Goal: Task Accomplishment & Management: Use online tool/utility

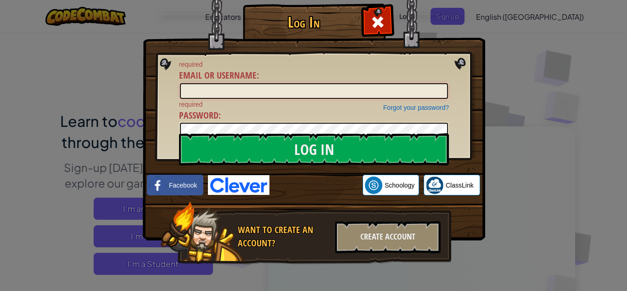
click at [329, 90] on input "Email or Username :" at bounding box center [314, 91] width 268 height 16
type input "White.AubreeM"
click at [524, 94] on div "Log In required Email or Username : White.AubreeM Forgot your password? require…" at bounding box center [313, 145] width 627 height 291
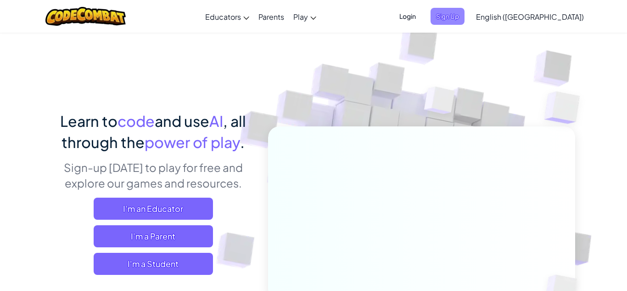
click at [465, 14] on span "Sign Up" at bounding box center [448, 16] width 34 height 17
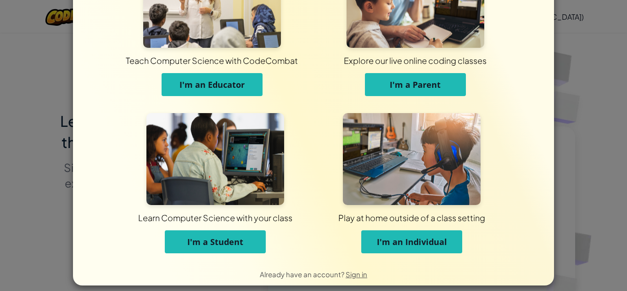
scroll to position [73, 0]
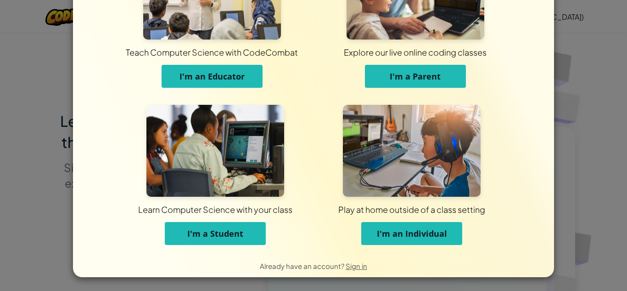
click at [240, 241] on button "I'm a Student" at bounding box center [215, 233] width 101 height 23
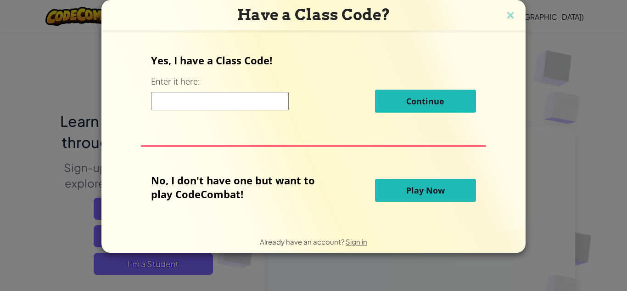
scroll to position [0, 0]
click at [206, 101] on input at bounding box center [220, 101] width 138 height 18
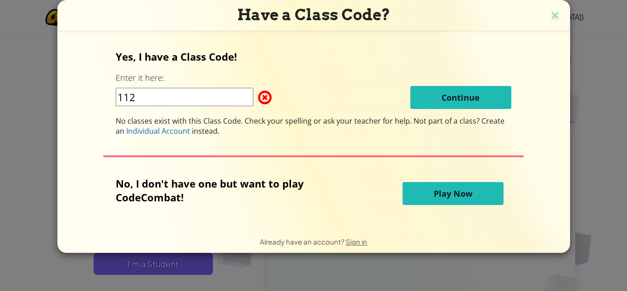
type input "112"
click at [430, 202] on button "Play Now" at bounding box center [453, 193] width 101 height 23
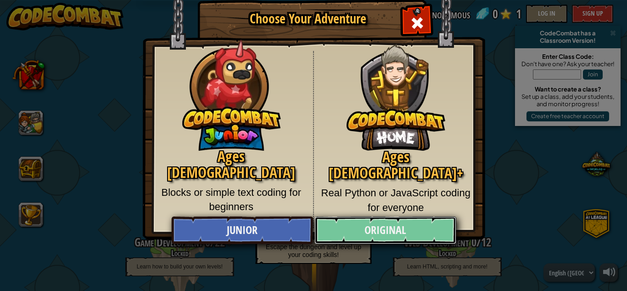
click at [370, 236] on link "Original" at bounding box center [384, 230] width 141 height 28
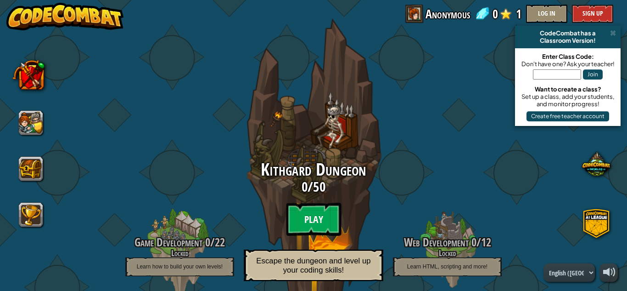
click at [319, 214] on btn "Play" at bounding box center [313, 218] width 55 height 33
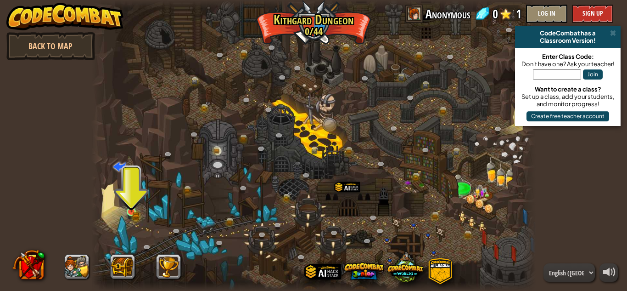
click at [133, 211] on img at bounding box center [131, 201] width 11 height 23
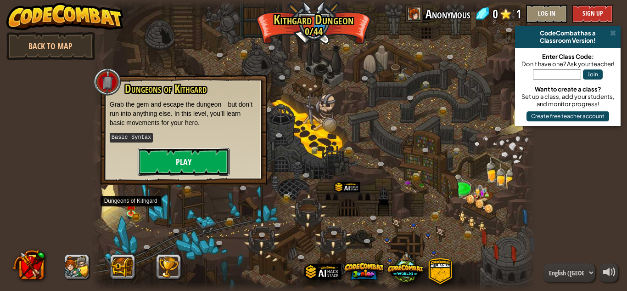
click at [204, 160] on button "Play" at bounding box center [184, 162] width 92 height 28
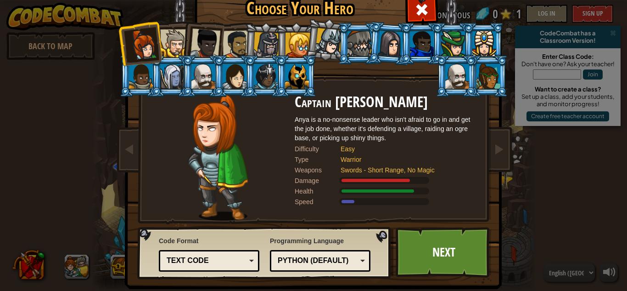
click at [389, 33] on div at bounding box center [391, 43] width 26 height 26
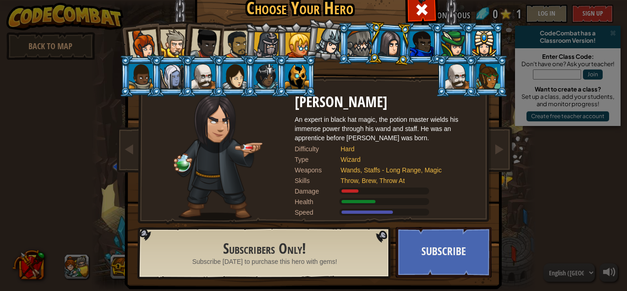
click at [234, 80] on div at bounding box center [235, 76] width 24 height 25
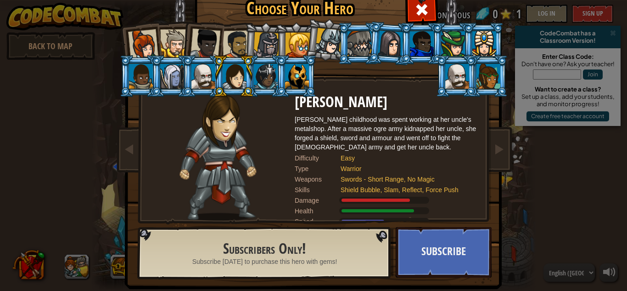
click at [489, 76] on div at bounding box center [489, 76] width 24 height 25
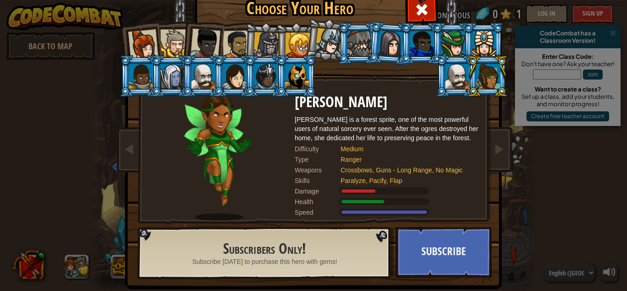
click at [434, 13] on div at bounding box center [421, 8] width 29 height 29
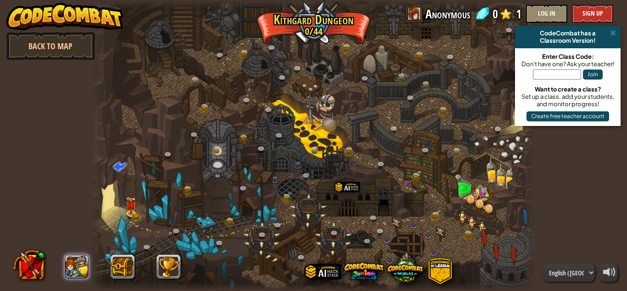
click at [79, 272] on button at bounding box center [77, 266] width 25 height 25
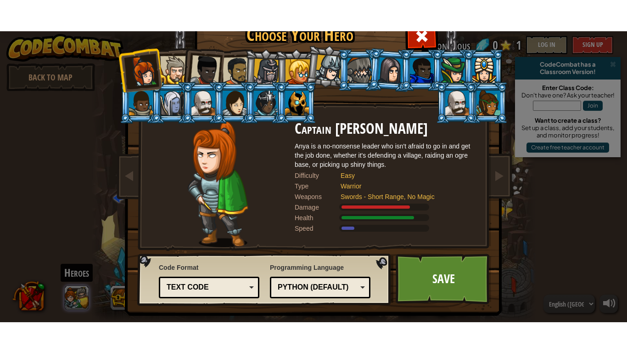
scroll to position [6, 0]
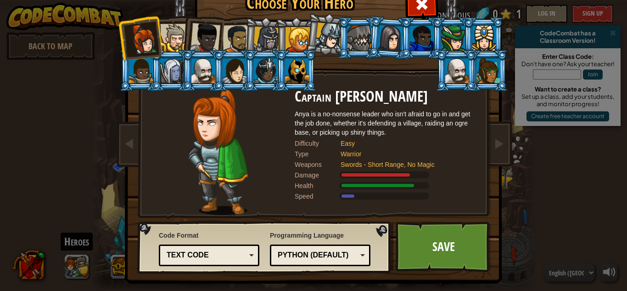
click at [499, 76] on div at bounding box center [489, 70] width 24 height 25
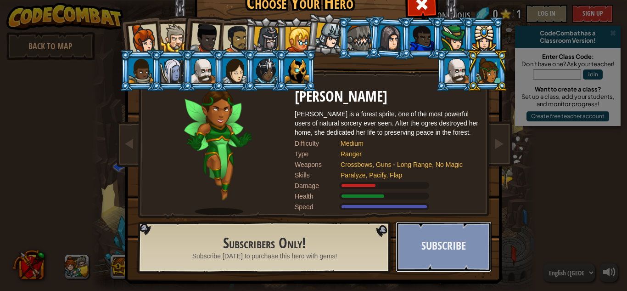
click at [447, 260] on button "Subscribe" at bounding box center [444, 246] width 96 height 50
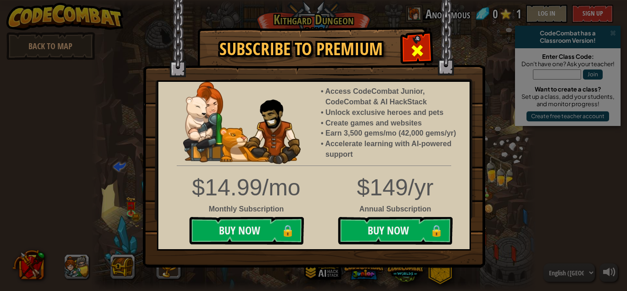
click at [415, 49] on span at bounding box center [417, 50] width 15 height 15
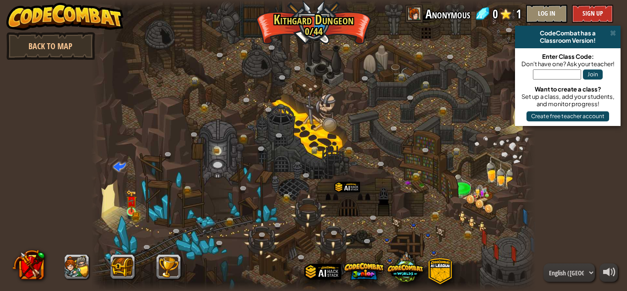
click at [132, 211] on img at bounding box center [131, 201] width 11 height 23
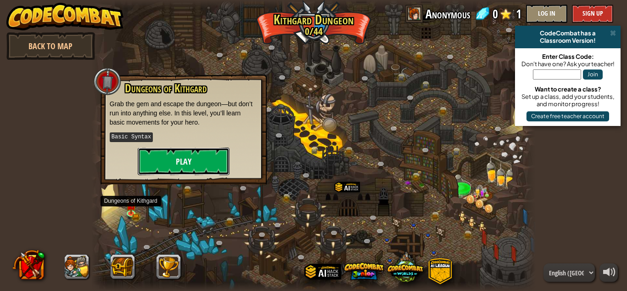
click at [204, 165] on button "Play" at bounding box center [184, 161] width 92 height 28
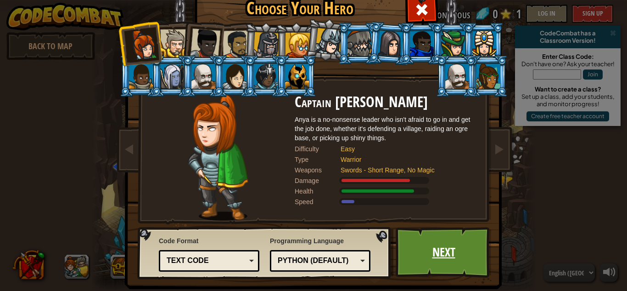
click at [445, 263] on link "Next" at bounding box center [444, 252] width 96 height 50
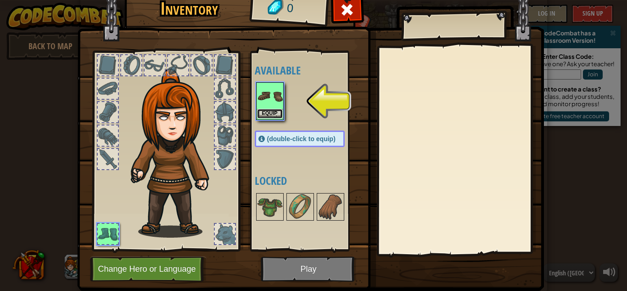
click at [280, 113] on button "Equip" at bounding box center [270, 114] width 26 height 10
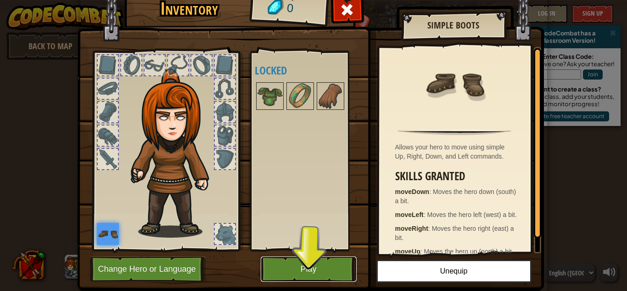
click at [325, 273] on button "Play" at bounding box center [309, 268] width 96 height 25
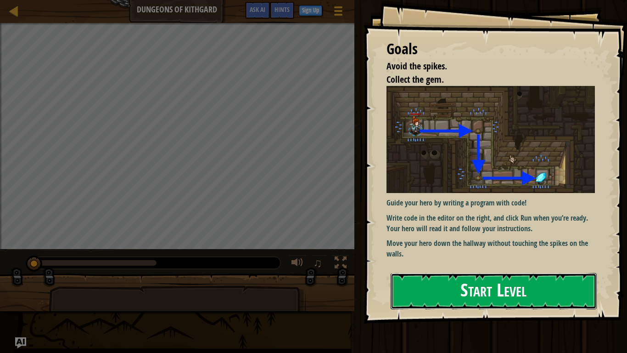
click at [439, 290] on button "Start Level" at bounding box center [494, 291] width 206 height 36
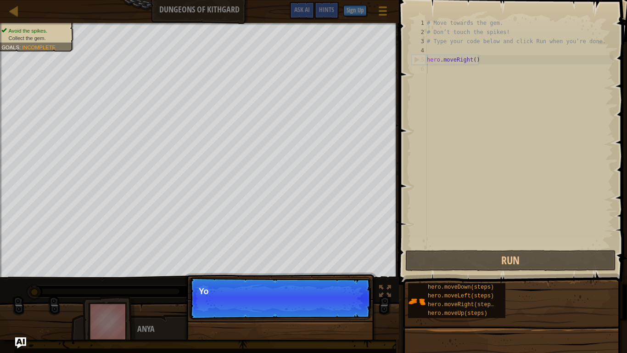
click at [347, 290] on p "Continue Yo" at bounding box center [280, 298] width 182 height 42
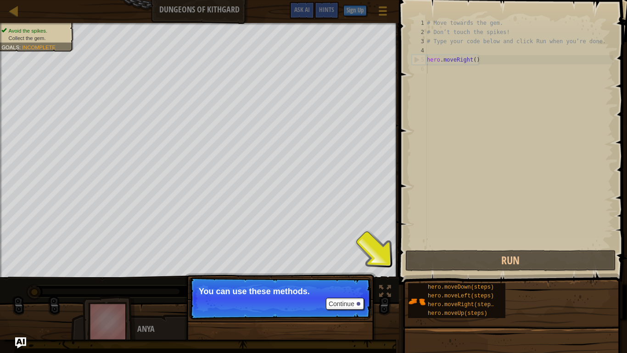
click at [338, 290] on p "Continue You can use these methods." at bounding box center [280, 298] width 182 height 42
click at [349, 290] on button "Continue" at bounding box center [345, 303] width 38 height 12
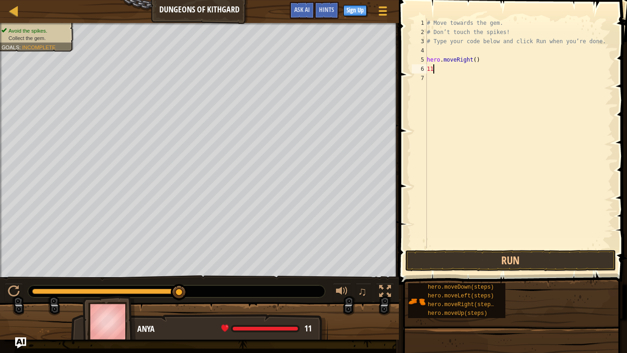
scroll to position [4, 0]
type textarea "1"
click at [505, 135] on div "# Move towards the gem. # Don’t touch the spikes! # Type your code below and cl…" at bounding box center [519, 142] width 188 height 248
click at [472, 128] on div "# Move towards the gem. # Don’t touch the spikes! # Type your code below and cl…" at bounding box center [519, 142] width 188 height 248
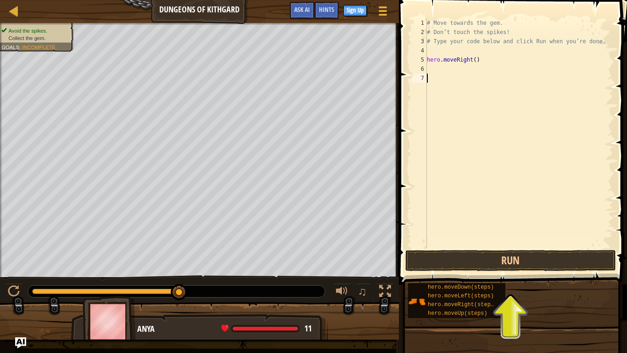
click at [429, 66] on div "# Move towards the gem. # Don’t touch the spikes! # Type your code below and cl…" at bounding box center [519, 142] width 188 height 248
click at [488, 58] on div "# Move towards the gem. # Don’t touch the spikes! # Type your code below and cl…" at bounding box center [519, 142] width 188 height 248
type textarea "hero.moveRight()"
click at [609, 59] on div "# Move towards the gem. # Don’t touch the spikes! # Type your code below and cl…" at bounding box center [519, 142] width 188 height 248
type textarea "h"
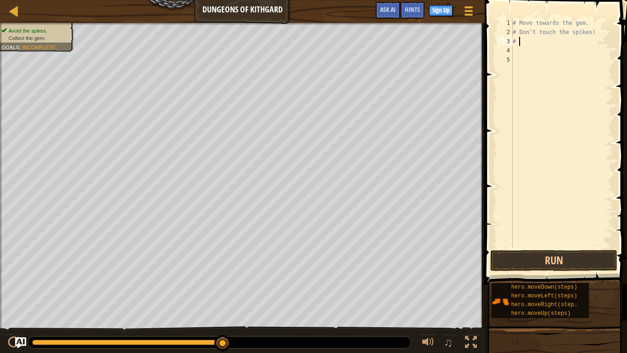
type textarea "#"
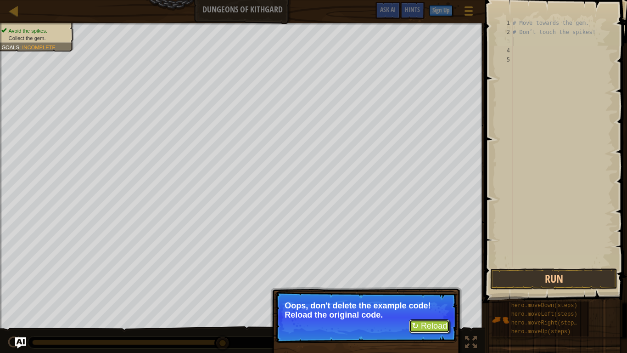
click at [439, 290] on button "↻ Reload" at bounding box center [429, 326] width 41 height 14
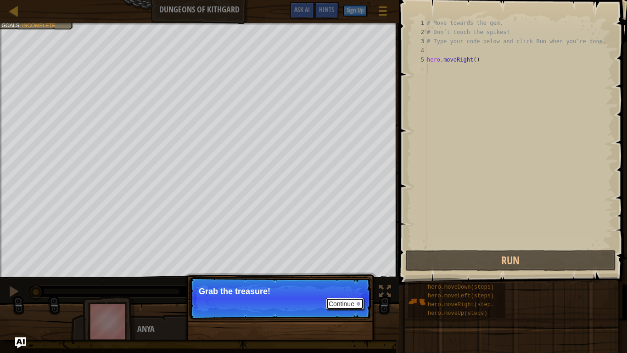
click at [335, 290] on button "Continue" at bounding box center [345, 303] width 38 height 12
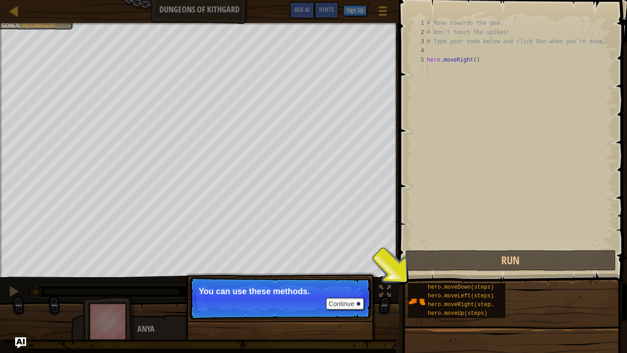
click at [387, 290] on div "Avoid the spikes. Collect the gem. Goals : Incomplete ♫ Anya 11 x: 7 y: 18 x: 1…" at bounding box center [313, 181] width 627 height 316
click at [384, 290] on div "Avoid the spikes. Collect the gem. Goals : Incomplete ♫ Anya 11 x: 7 y: 18 x: 1…" at bounding box center [313, 181] width 627 height 316
click at [428, 290] on span "hero.moveRight(steps)" at bounding box center [462, 304] width 69 height 6
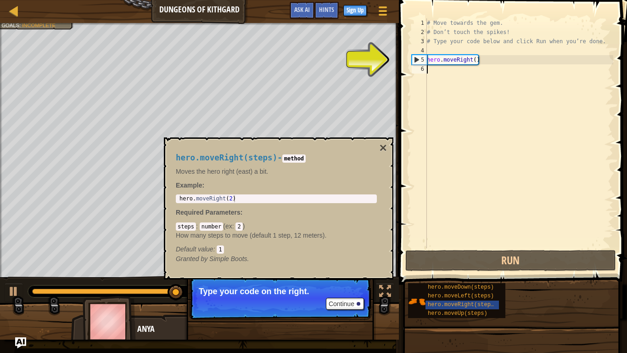
click at [438, 57] on div "# Move towards the gem. # Don’t touch the spikes! # Type your code below and cl…" at bounding box center [519, 142] width 188 height 248
type textarea "hero.moveRight()"
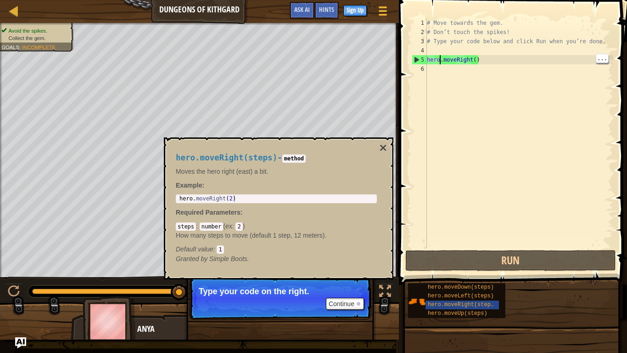
scroll to position [4, 2]
click at [474, 55] on div "# Move towards the gem. # Don’t touch the spikes! # Type your code below and cl…" at bounding box center [519, 142] width 188 height 248
click at [490, 60] on div "# Move towards the gem. # Don’t touch the spikes! # Type your code below and cl…" at bounding box center [519, 142] width 188 height 248
type textarea "hero.moveRight()"
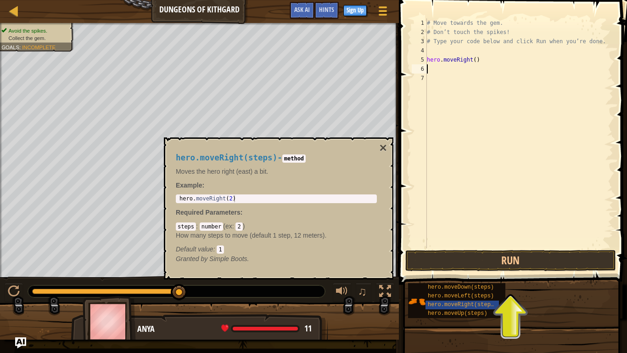
type textarea "h"
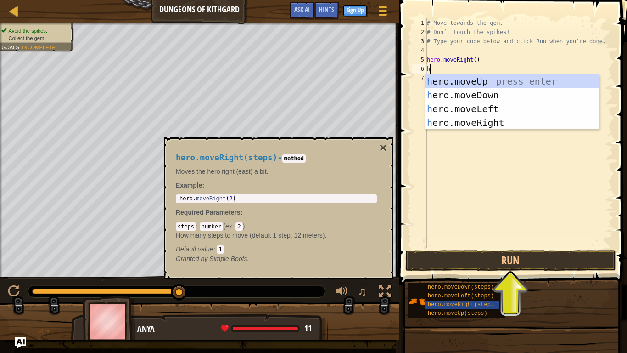
click at [500, 127] on div "h ero.moveUp press enter h ero.moveDown press enter h ero.moveLeft press enter …" at bounding box center [512, 115] width 174 height 83
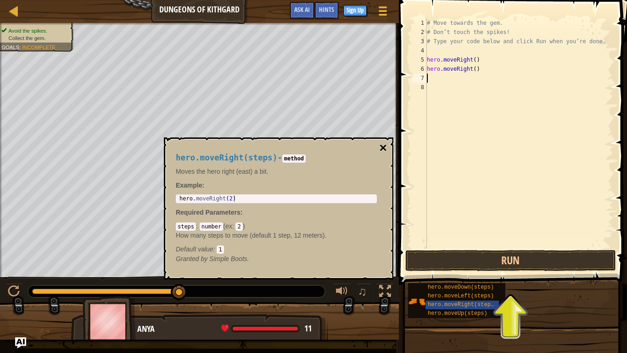
click at [382, 145] on button "×" at bounding box center [383, 147] width 7 height 13
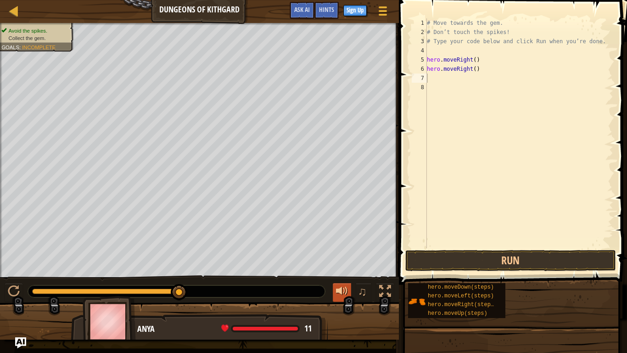
click at [344, 290] on div at bounding box center [342, 291] width 12 height 12
click at [9, 6] on div at bounding box center [13, 10] width 11 height 11
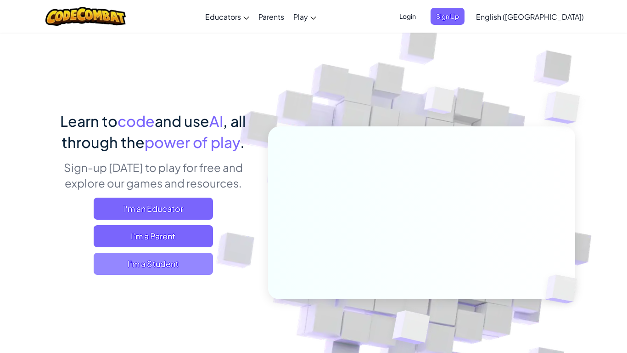
click at [176, 274] on span "I'm a Student" at bounding box center [153, 263] width 119 height 22
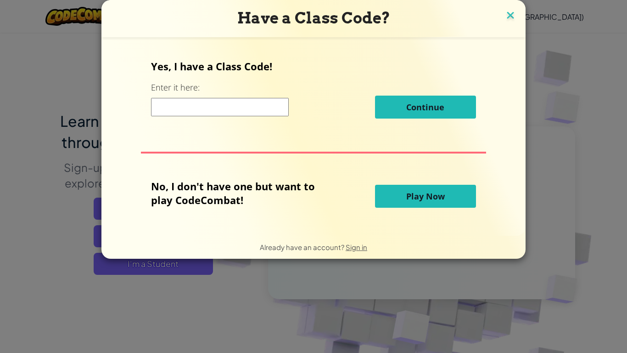
click at [513, 18] on img at bounding box center [511, 16] width 12 height 14
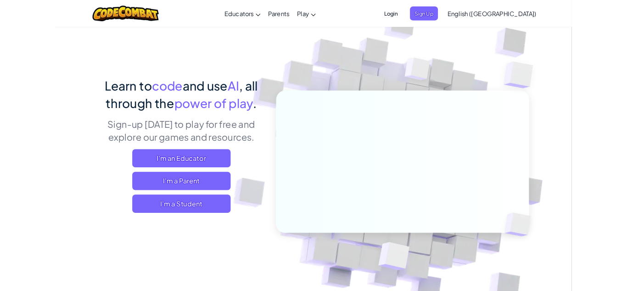
scroll to position [21, 0]
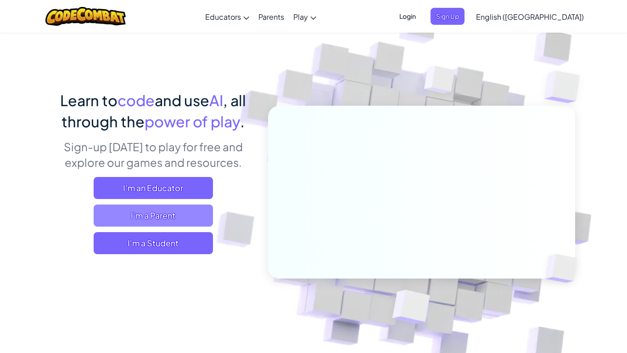
click at [190, 215] on span "I'm a Parent" at bounding box center [153, 215] width 119 height 22
